Goal: Task Accomplishment & Management: Manage account settings

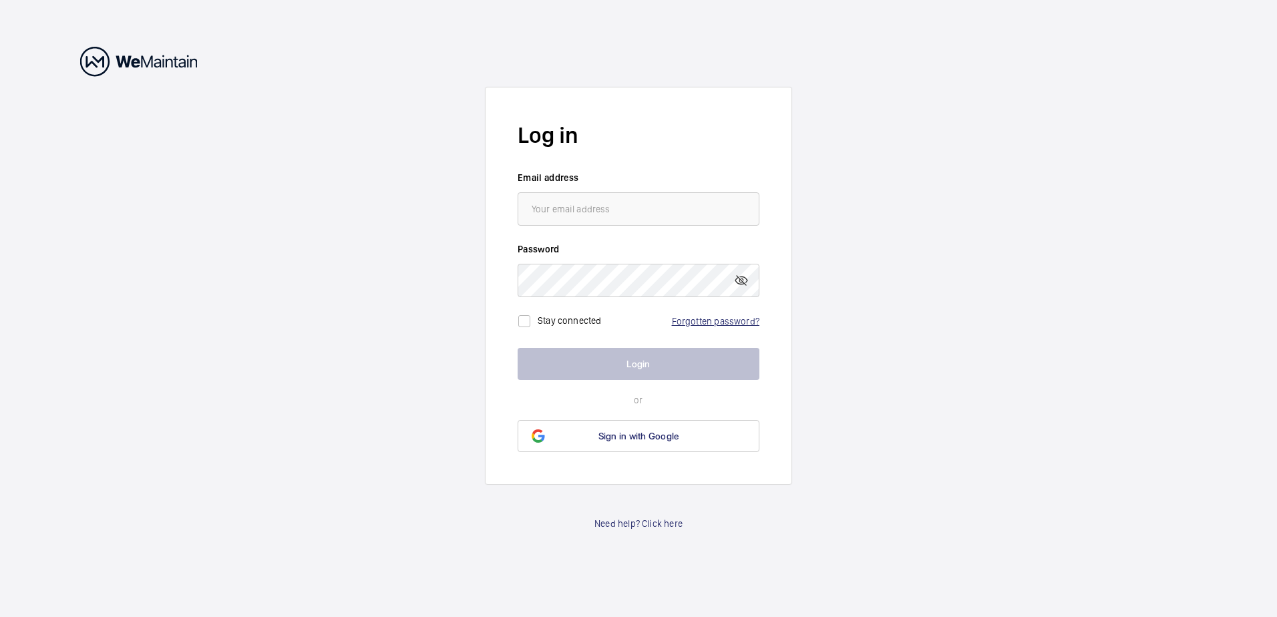
click at [695, 321] on link "Forgotten password?" at bounding box center [716, 321] width 88 height 11
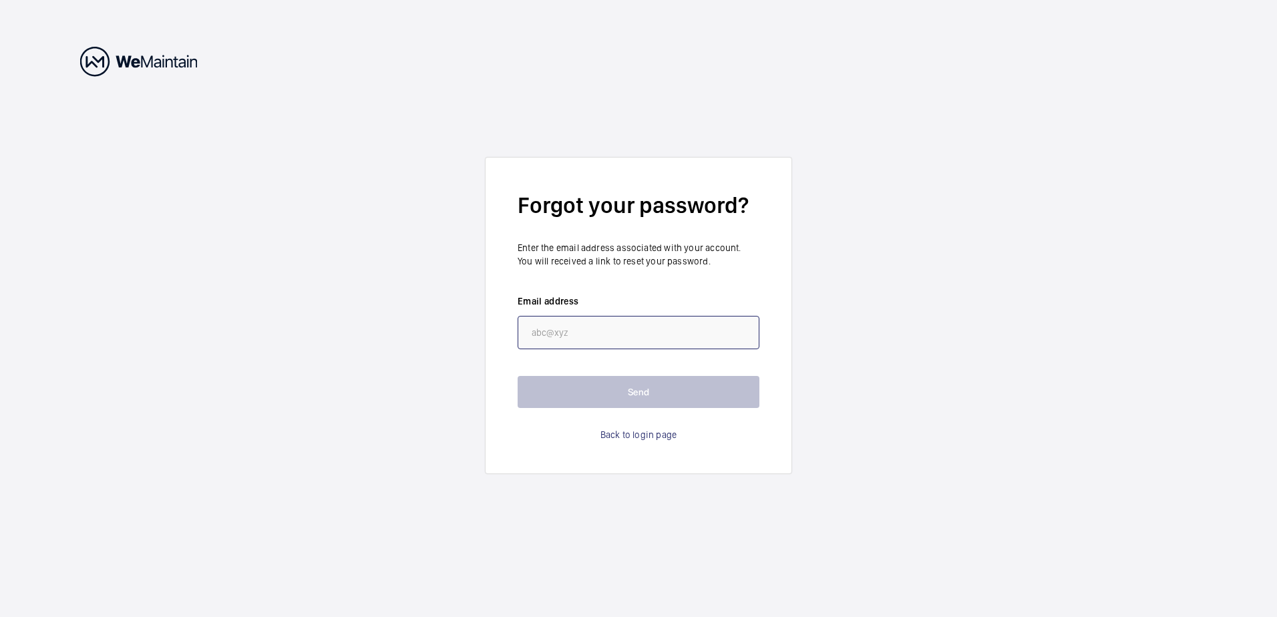
click at [648, 338] on input "email" at bounding box center [639, 332] width 242 height 33
type input "[PERSON_NAME][EMAIL_ADDRESS][DOMAIN_NAME]"
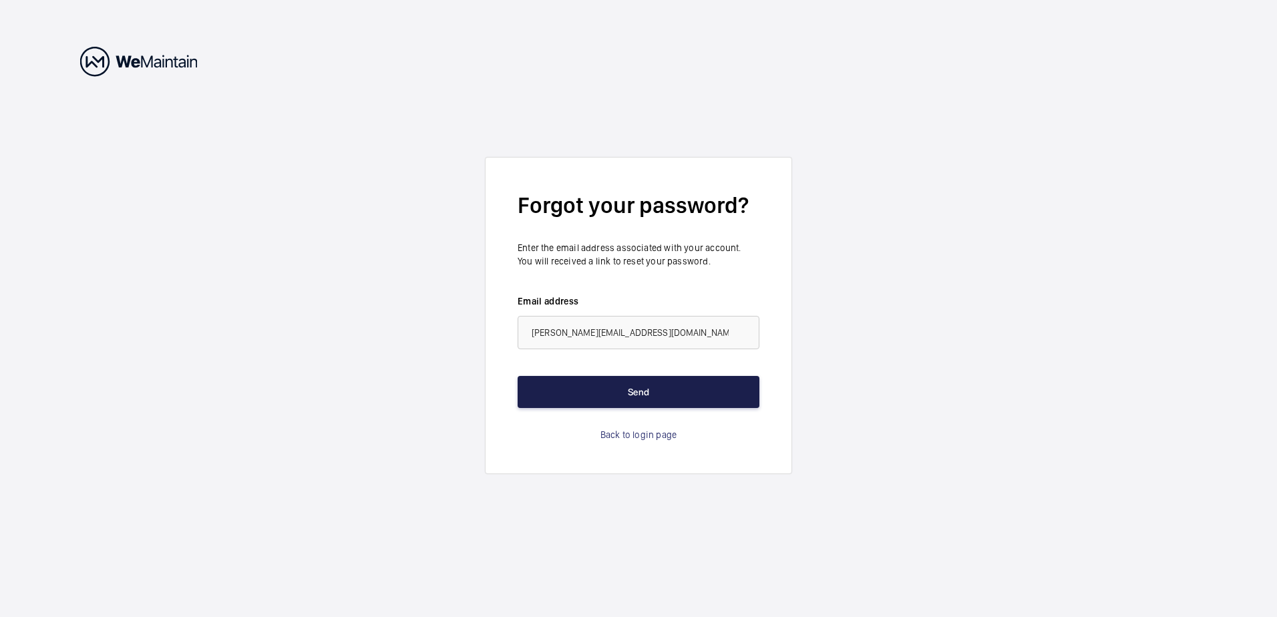
click at [629, 391] on button "Send" at bounding box center [639, 392] width 242 height 32
